Goal: Task Accomplishment & Management: Manage account settings

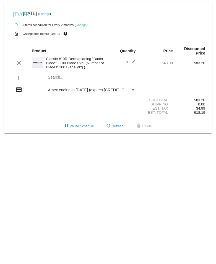
click at [50, 14] on link "Change" at bounding box center [44, 13] width 11 height 3
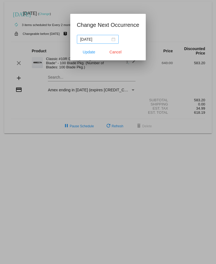
click at [111, 40] on div "[DATE]" at bounding box center [97, 39] width 35 height 6
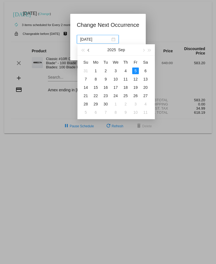
click at [88, 50] on span "button" at bounding box center [89, 50] width 3 height 3
click at [134, 104] on div "29" at bounding box center [135, 104] width 7 height 7
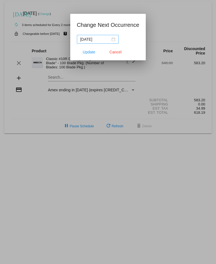
click at [115, 41] on div "[DATE]" at bounding box center [97, 39] width 35 height 6
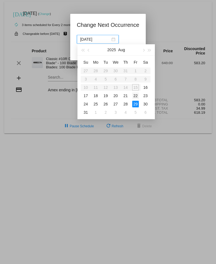
click at [134, 95] on div "22" at bounding box center [135, 95] width 7 height 7
type input "[DATE]"
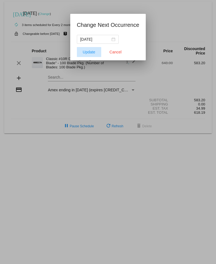
click at [92, 53] on span "Update" at bounding box center [89, 52] width 12 height 4
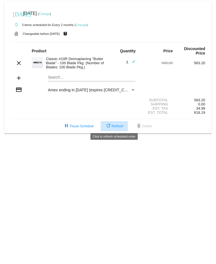
click at [114, 125] on span "refresh Refresh" at bounding box center [114, 126] width 18 height 4
